Goal: Navigation & Orientation: Find specific page/section

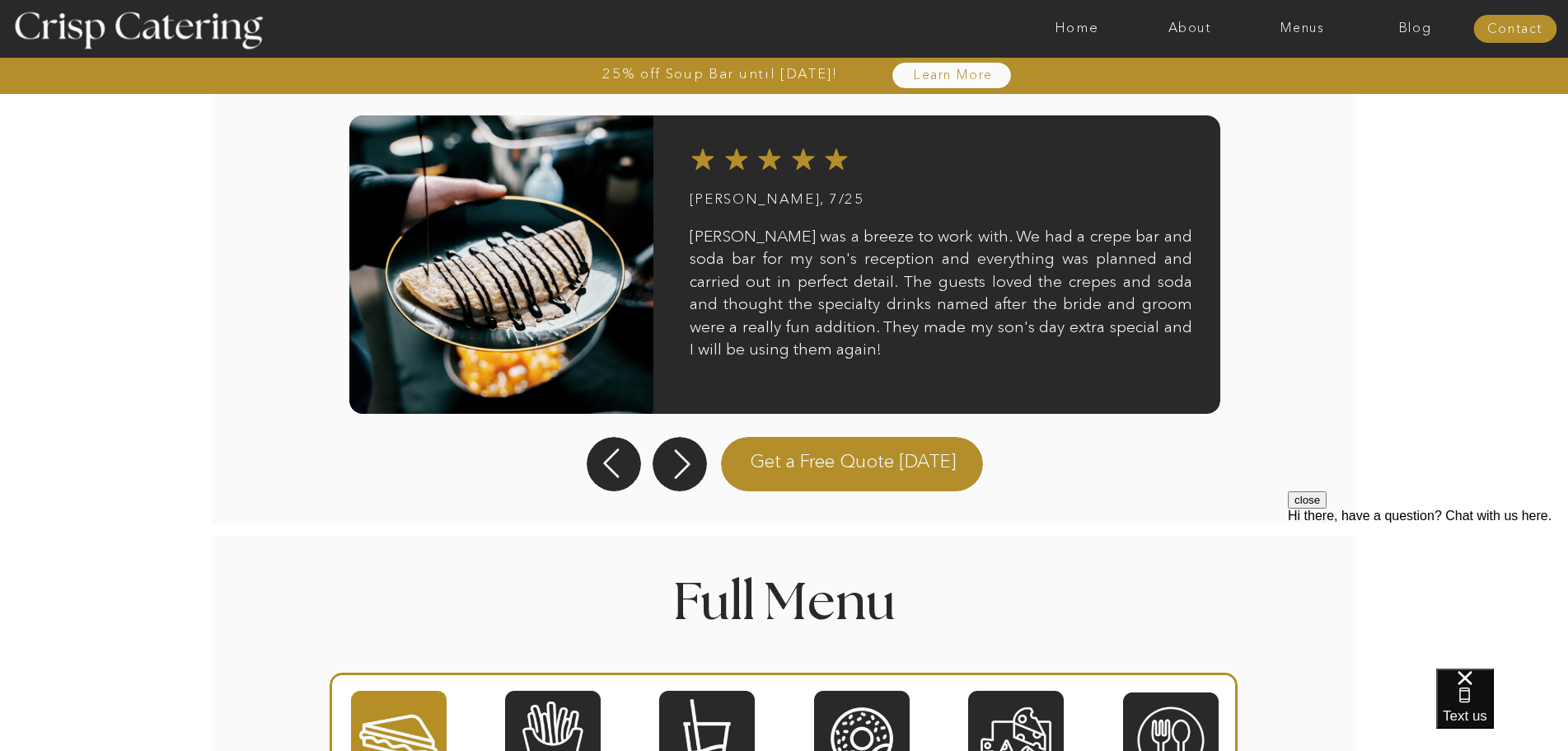
scroll to position [1868, 0]
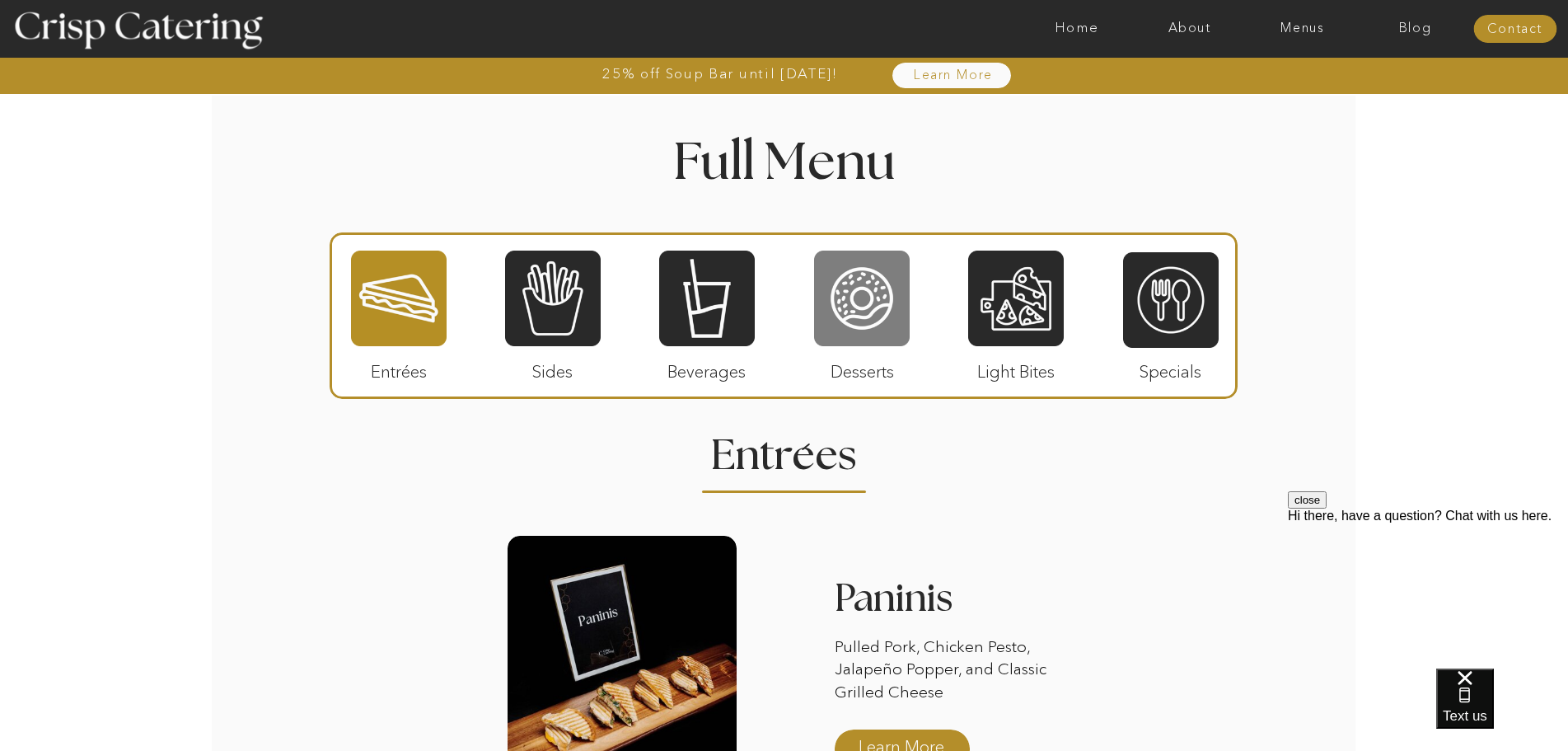
click at [851, 299] on div at bounding box center [862, 298] width 96 height 99
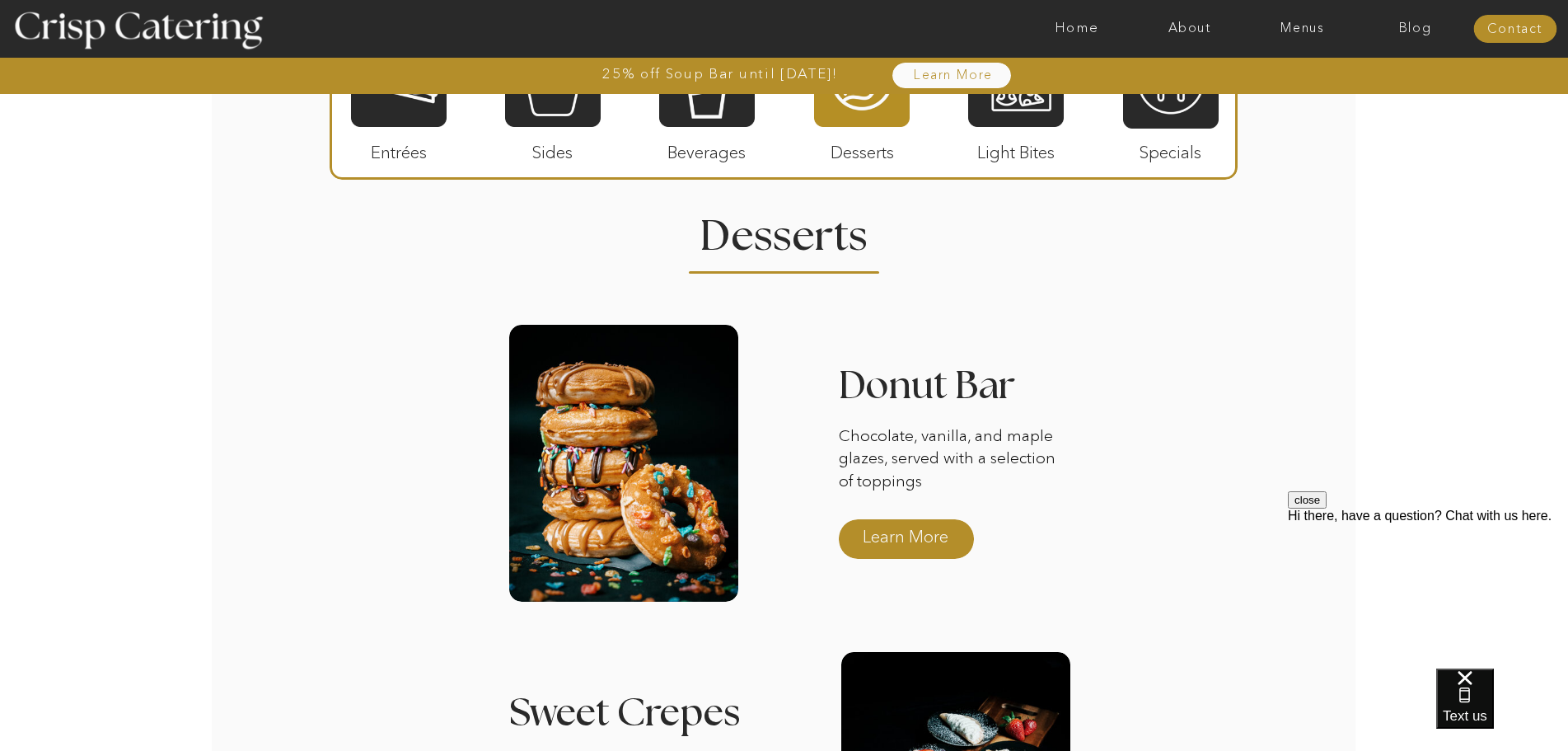
scroll to position [2198, 0]
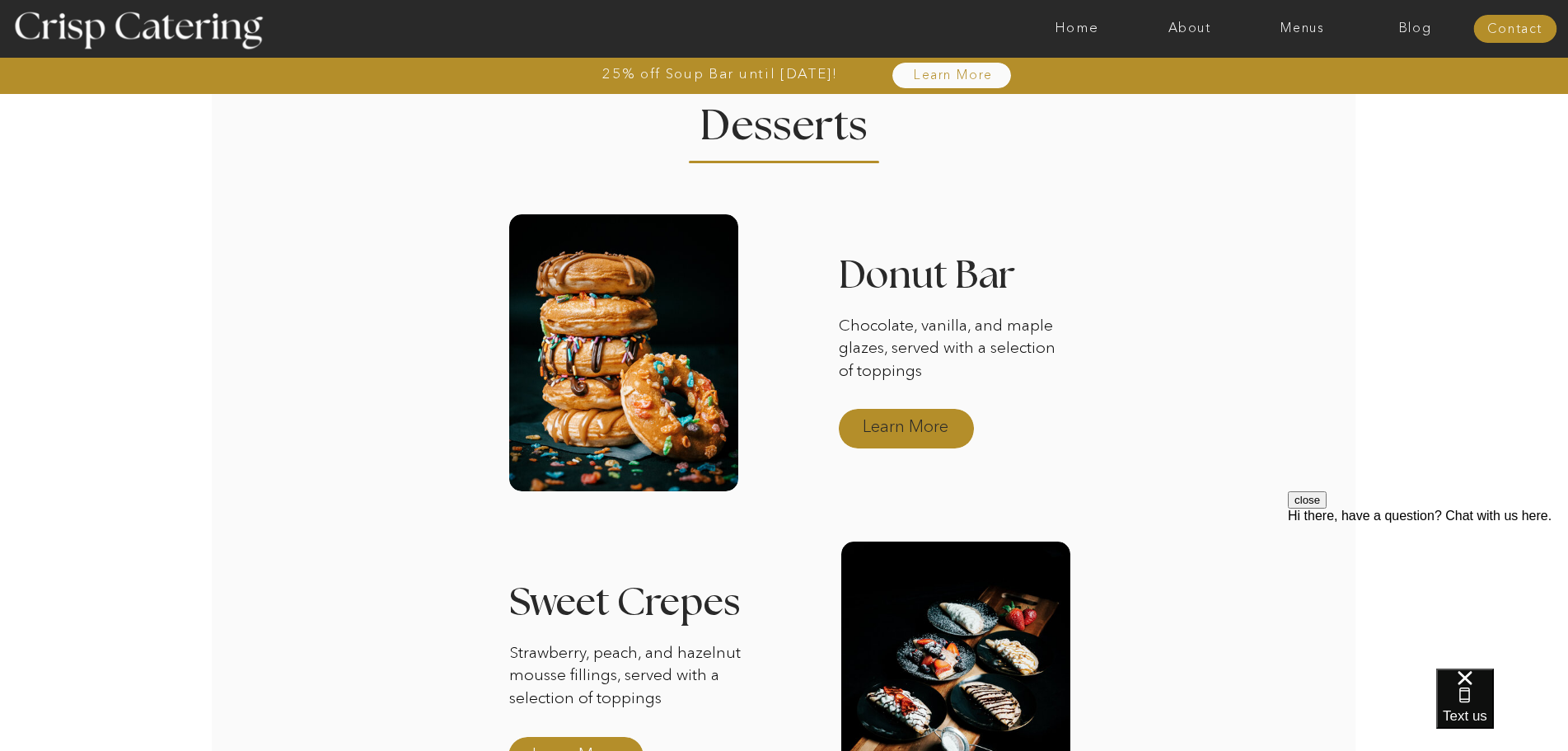
click at [898, 424] on p "Learn More" at bounding box center [906, 424] width 109 height 48
